Goal: Find specific page/section: Find specific page/section

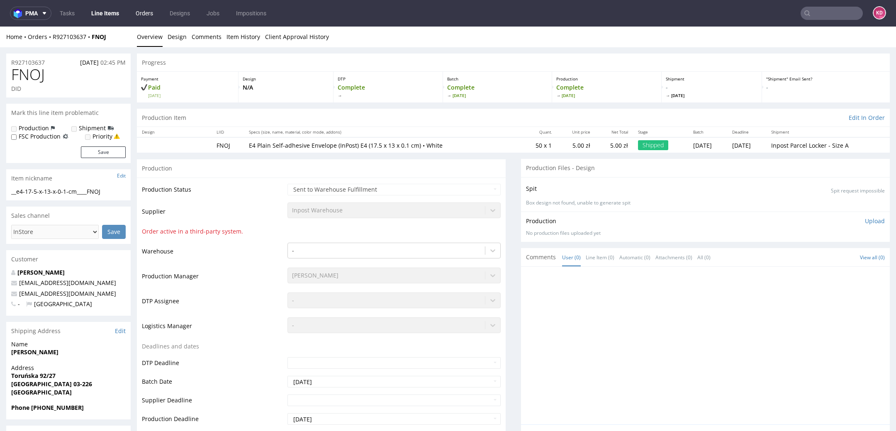
click at [143, 15] on link "Orders" at bounding box center [144, 13] width 27 height 13
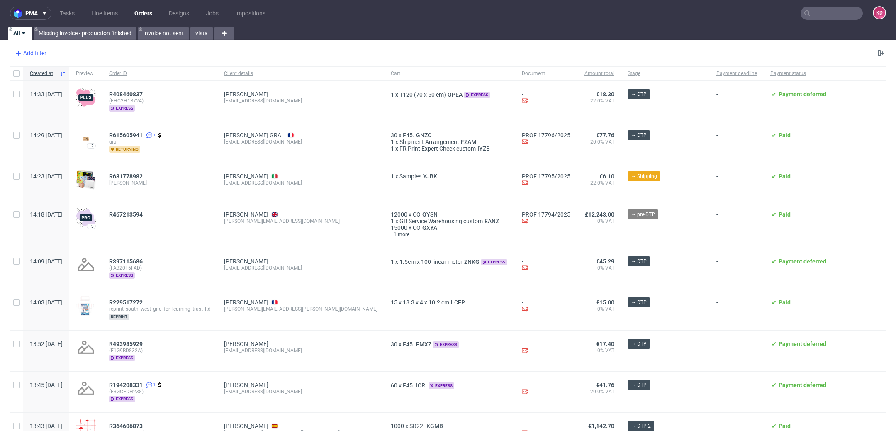
click at [39, 56] on div "Add filter" at bounding box center [30, 52] width 37 height 13
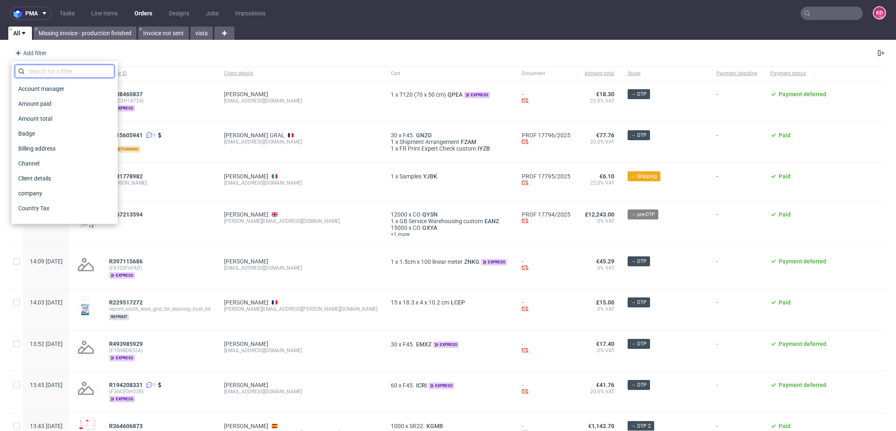
click at [47, 72] on input "text" at bounding box center [65, 71] width 100 height 13
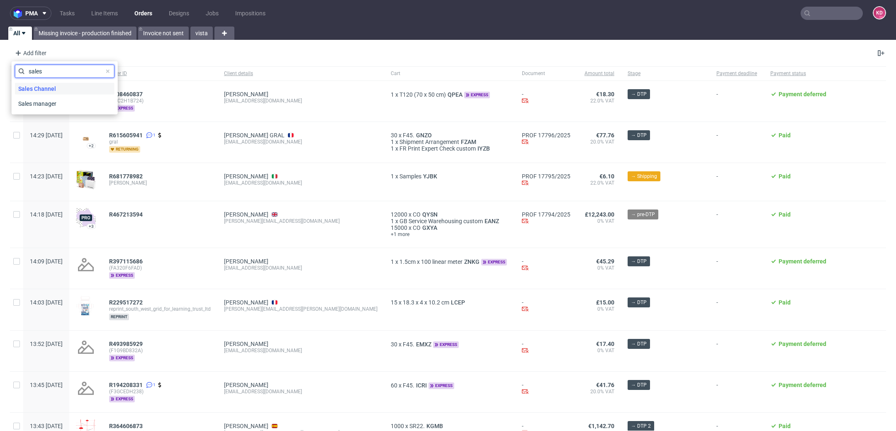
type input "sales"
click at [59, 88] on div "Sales Channel" at bounding box center [65, 89] width 100 height 12
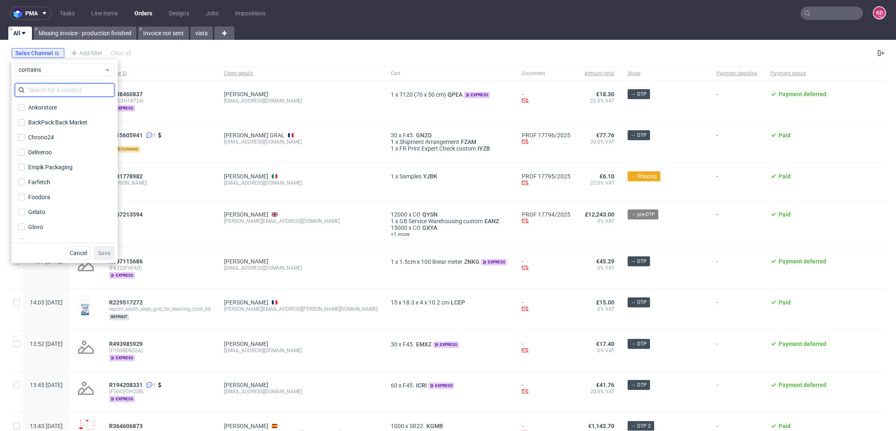
click at [51, 87] on input "text" at bounding box center [65, 89] width 100 height 13
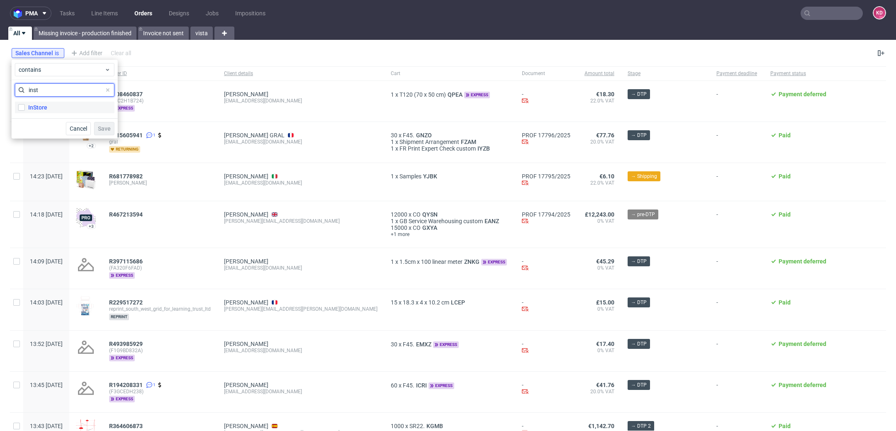
type input "inst"
click at [47, 107] on label "InStore" at bounding box center [65, 108] width 100 height 12
click at [25, 107] on input "InStore" at bounding box center [21, 107] width 7 height 7
checkbox input "true"
click at [107, 126] on span "Save" at bounding box center [104, 129] width 13 height 6
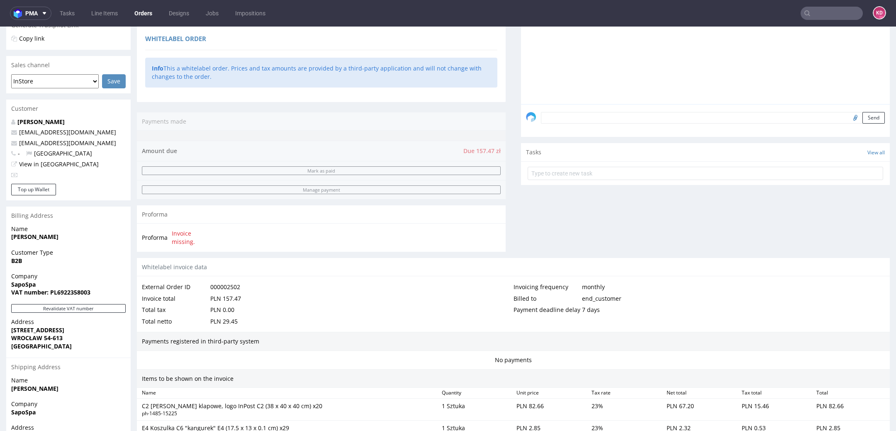
scroll to position [406, 0]
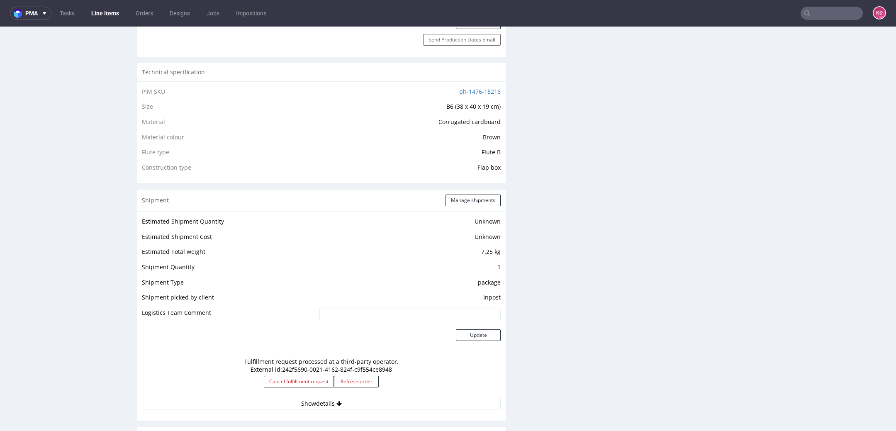
scroll to position [517, 0]
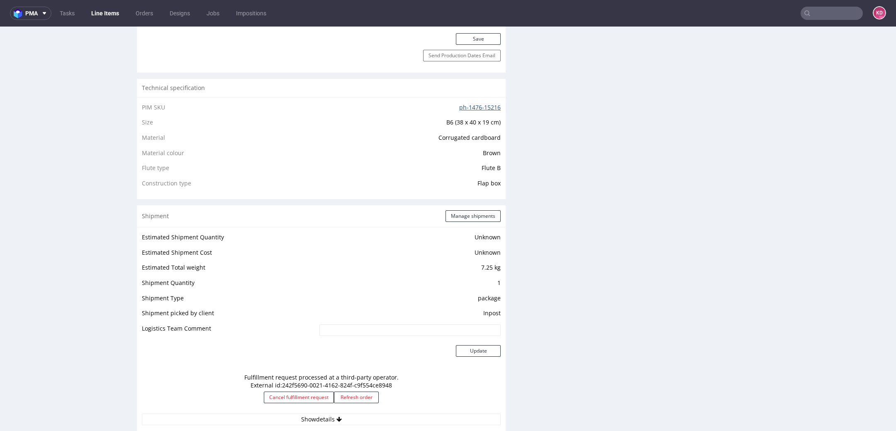
click at [479, 103] on link "ph-1476-15216" at bounding box center [480, 107] width 42 height 8
